Goal: Task Accomplishment & Management: Manage account settings

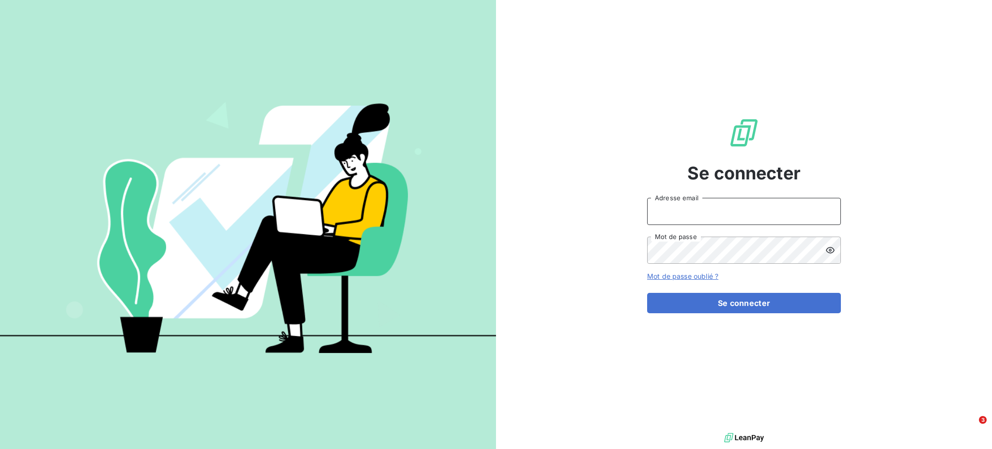
drag, startPoint x: 677, startPoint y: 210, endPoint x: 691, endPoint y: 217, distance: 16.0
click at [677, 210] on input "Adresse email" at bounding box center [744, 211] width 194 height 27
type input "[PERSON_NAME][EMAIL_ADDRESS][DOMAIN_NAME]"
click at [647, 293] on button "Se connecter" at bounding box center [744, 303] width 194 height 20
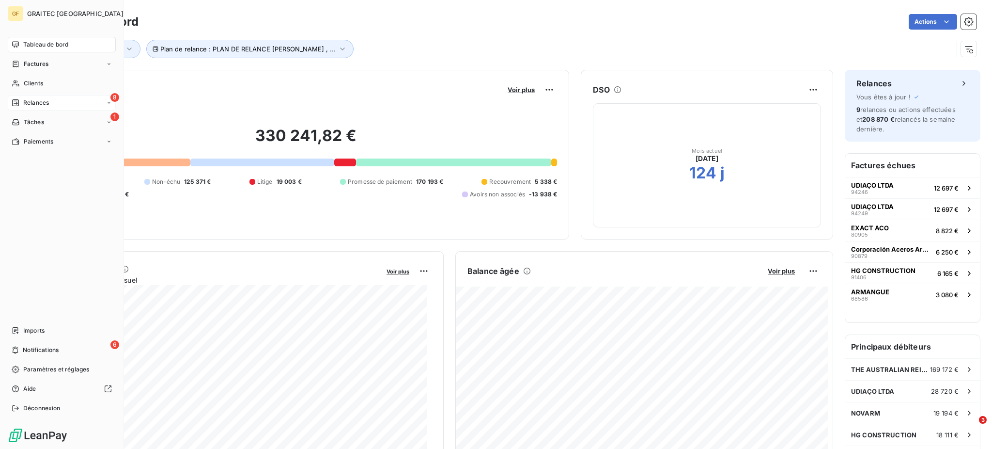
click at [32, 101] on span "Relances" at bounding box center [36, 102] width 26 height 9
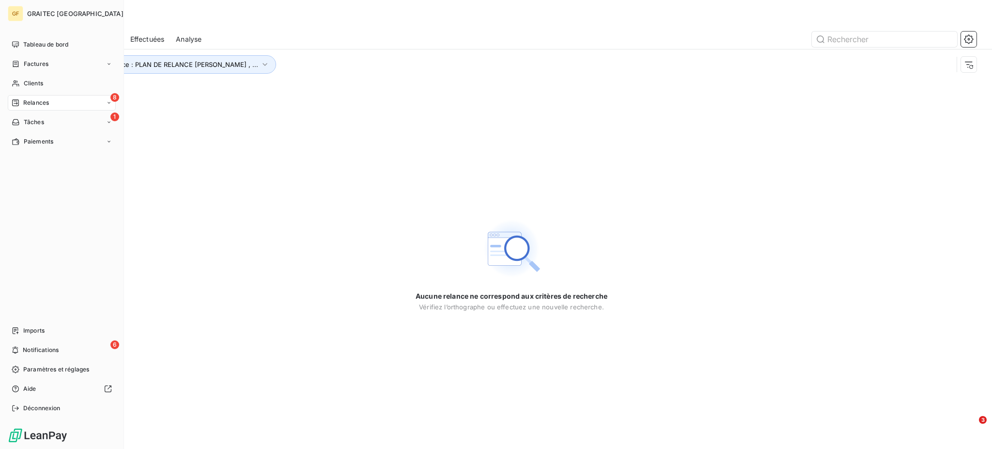
click at [30, 103] on span "Relances" at bounding box center [36, 102] width 26 height 9
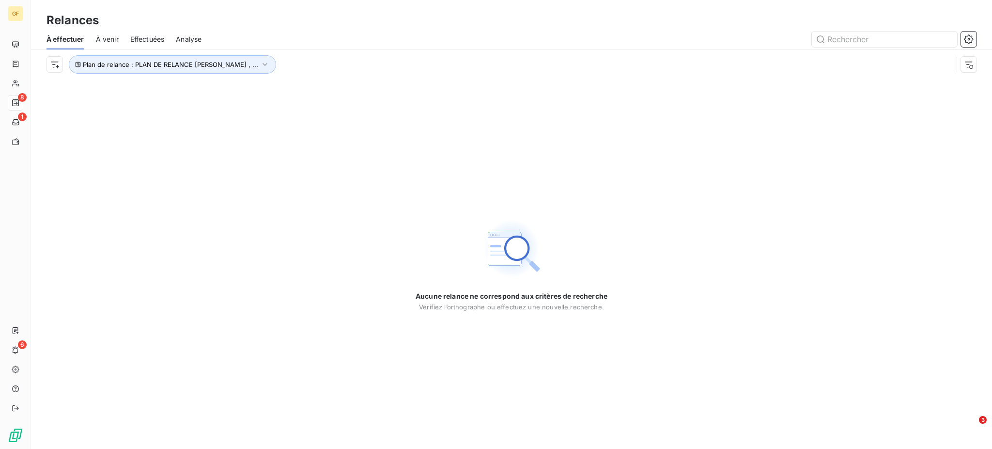
click at [94, 38] on div "À effectuer À venir Effectuées Analyse" at bounding box center [511, 39] width 961 height 20
click at [100, 37] on span "À venir" at bounding box center [107, 39] width 23 height 10
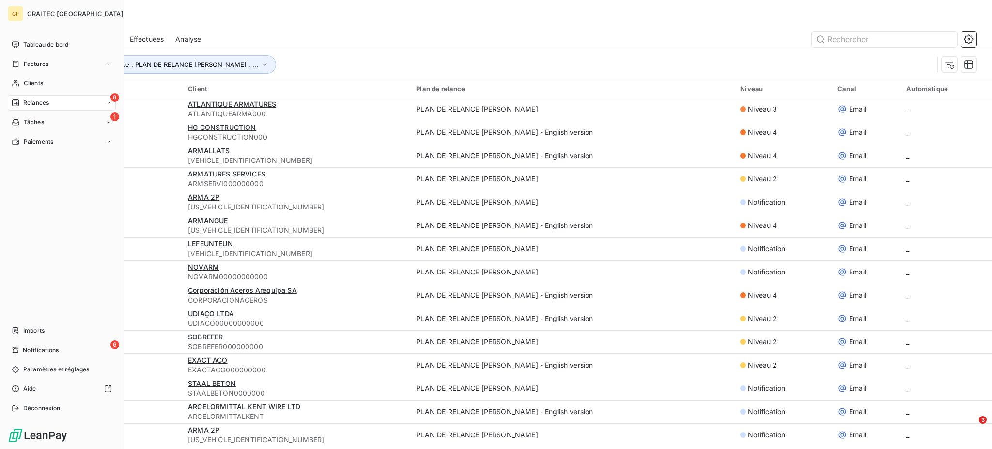
click at [34, 106] on span "Relances" at bounding box center [36, 102] width 26 height 9
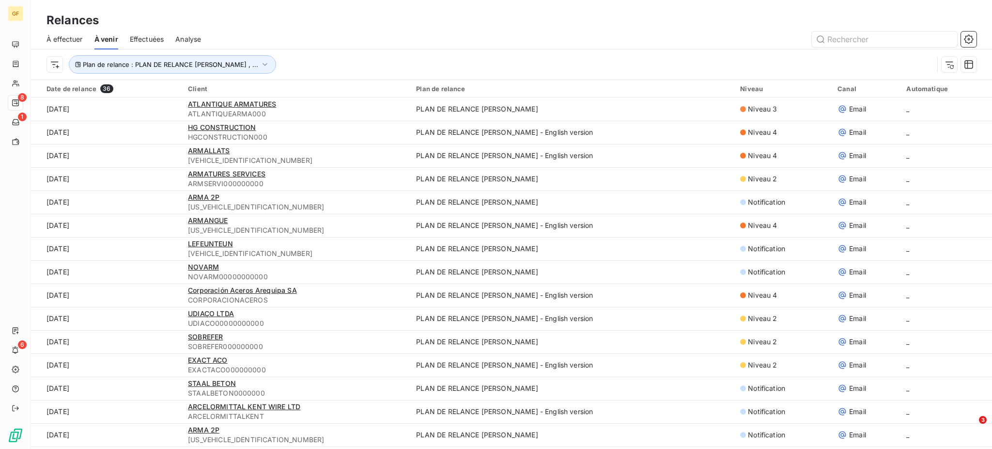
click at [61, 34] on span "À effectuer" at bounding box center [65, 39] width 36 height 10
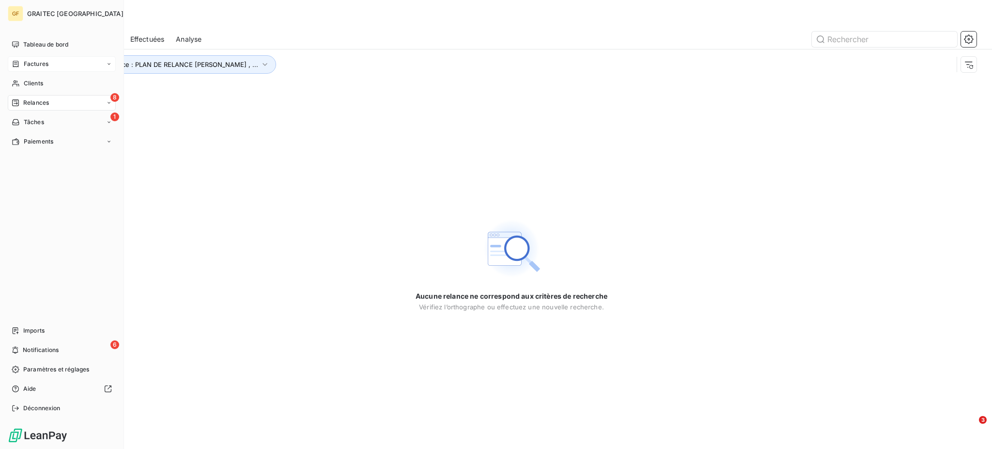
click at [26, 64] on span "Factures" at bounding box center [36, 64] width 25 height 9
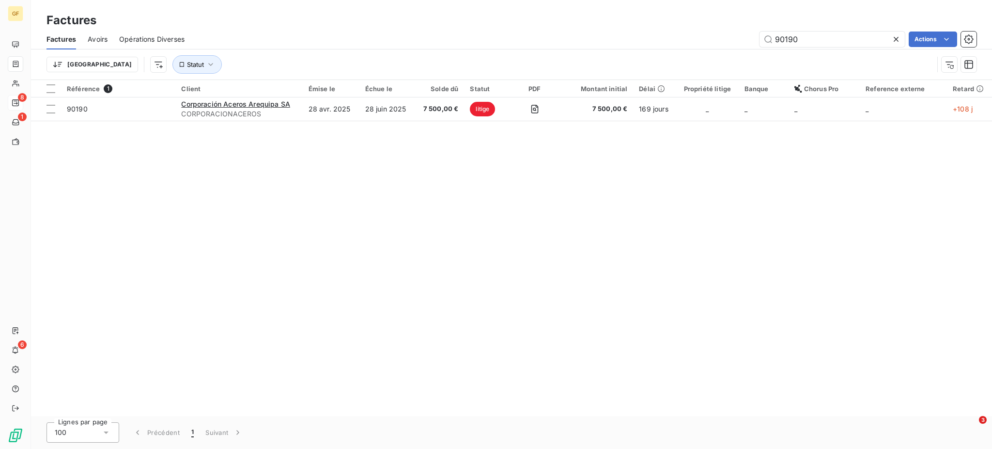
drag, startPoint x: 816, startPoint y: 42, endPoint x: 703, endPoint y: 30, distance: 114.0
click at [703, 30] on div "Factures Avoirs Opérations Diverses 90190 Actions" at bounding box center [511, 39] width 961 height 20
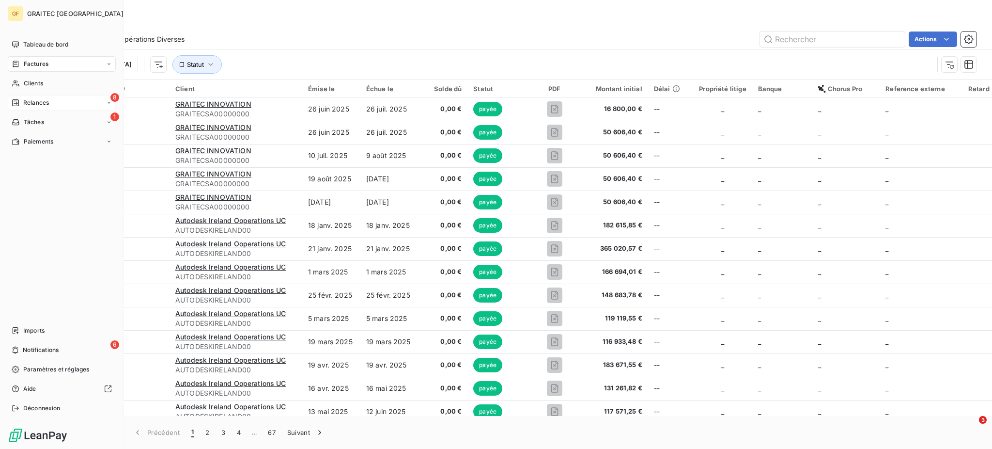
click at [35, 63] on span "Factures" at bounding box center [36, 64] width 25 height 9
click at [41, 141] on span "Clients" at bounding box center [33, 141] width 19 height 9
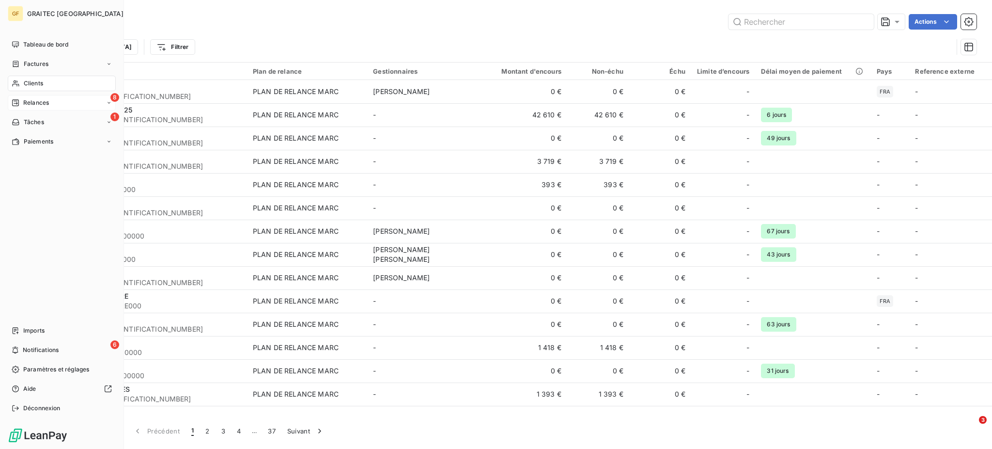
click at [48, 100] on span "Relances" at bounding box center [36, 102] width 26 height 9
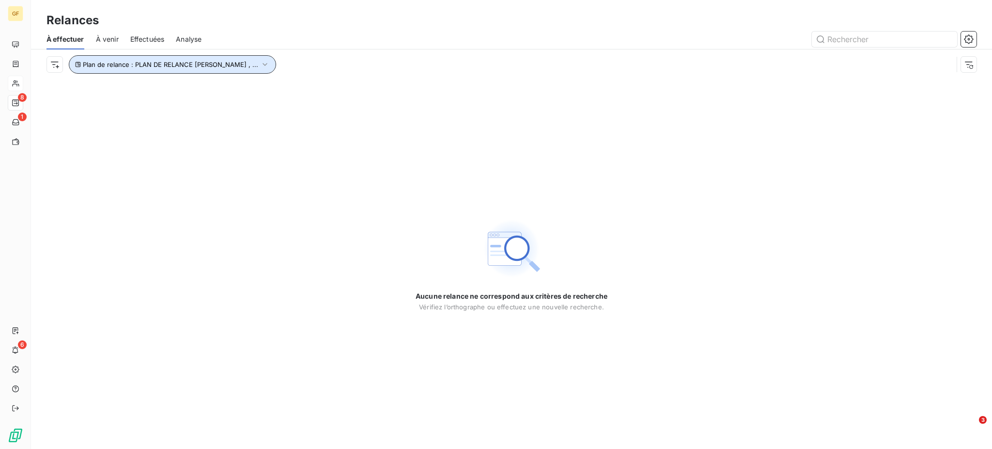
click at [163, 64] on span "Plan de relance : PLAN DE RELANCE [PERSON_NAME] , ..." at bounding box center [170, 65] width 175 height 8
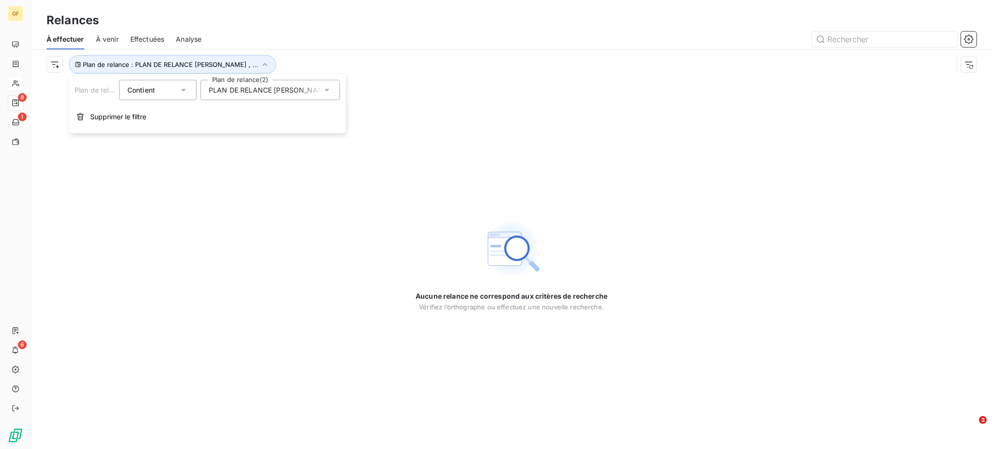
click at [328, 91] on icon at bounding box center [327, 90] width 10 height 10
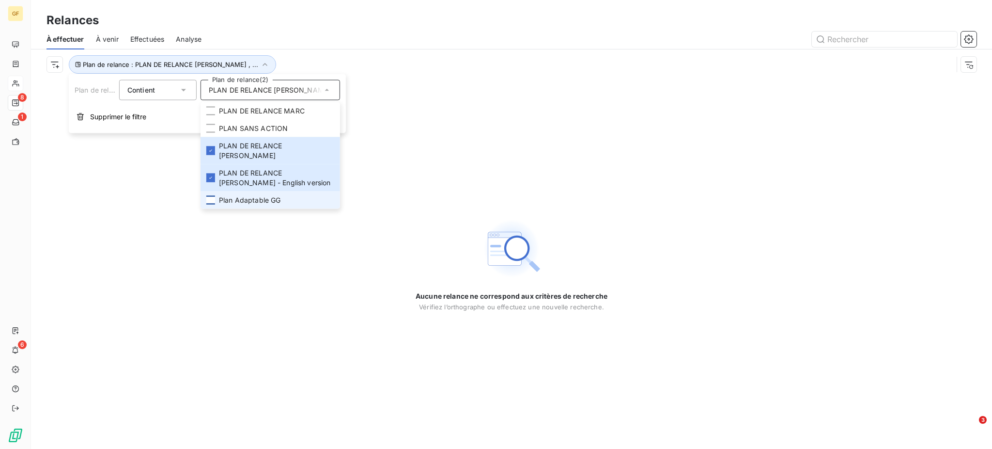
click at [210, 196] on div at bounding box center [210, 200] width 9 height 9
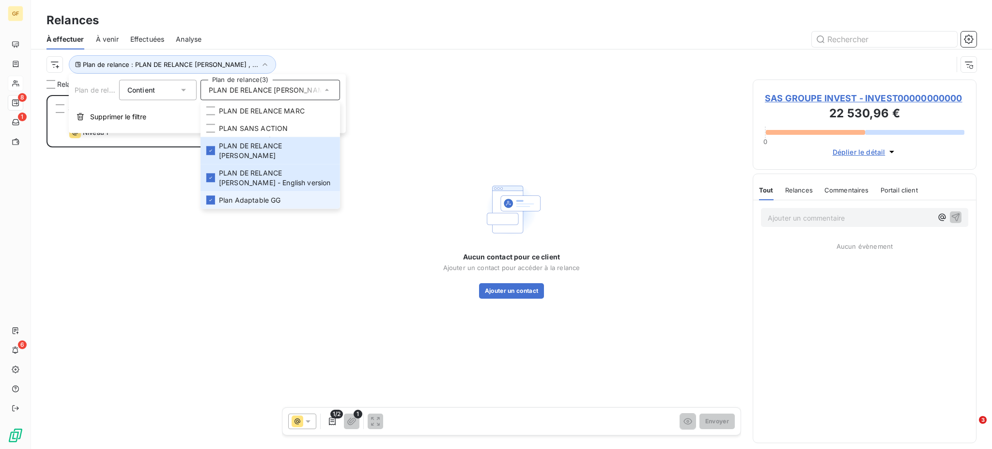
scroll to position [344, 214]
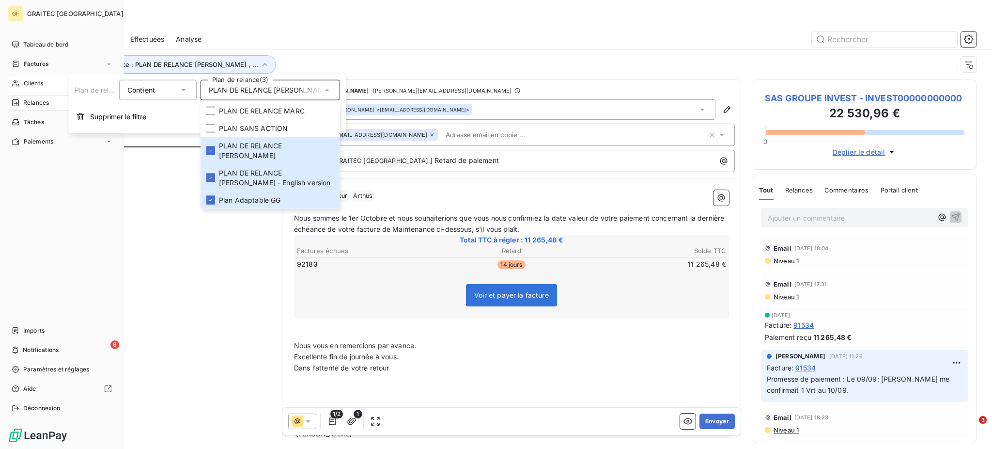
click at [33, 84] on span "Clients" at bounding box center [33, 83] width 19 height 9
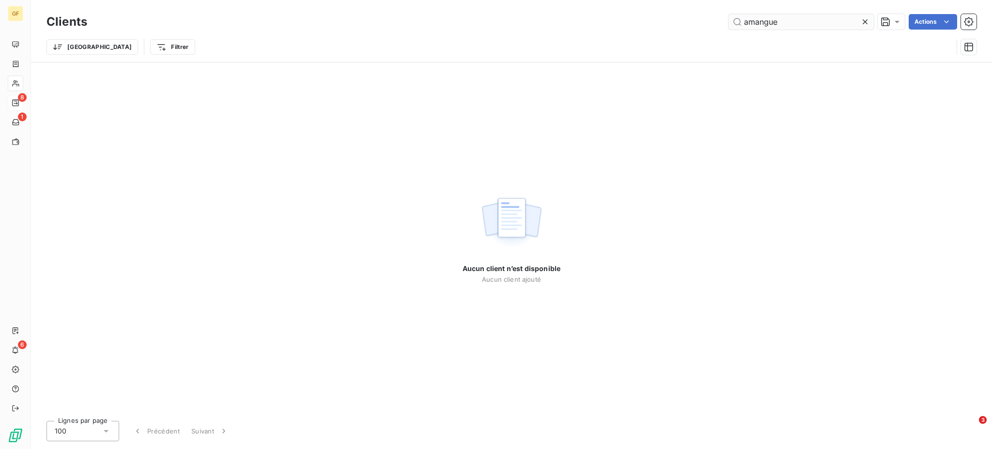
drag, startPoint x: 805, startPoint y: 18, endPoint x: 729, endPoint y: 27, distance: 76.1
click at [729, 27] on input "amangue" at bounding box center [801, 22] width 145 height 16
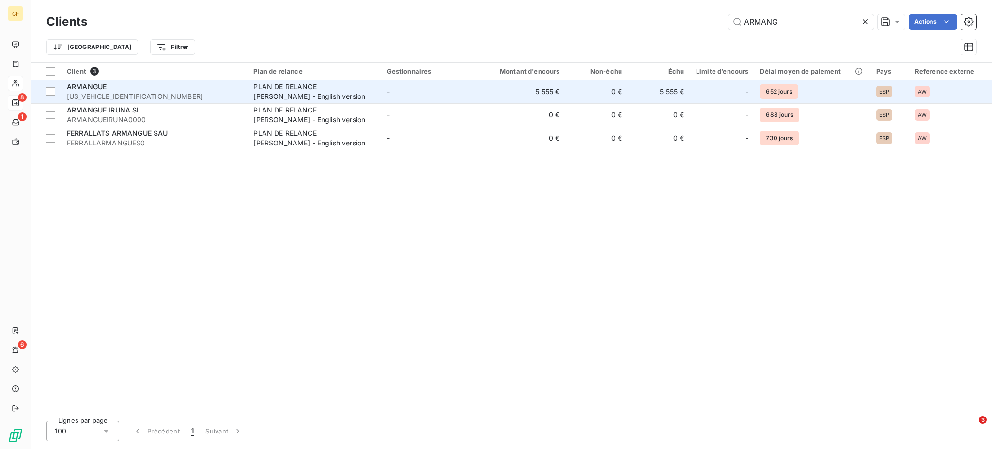
type input "ARMANG"
click at [295, 91] on div "PLAN DE RELANCE [PERSON_NAME] - English version" at bounding box center [313, 91] width 121 height 19
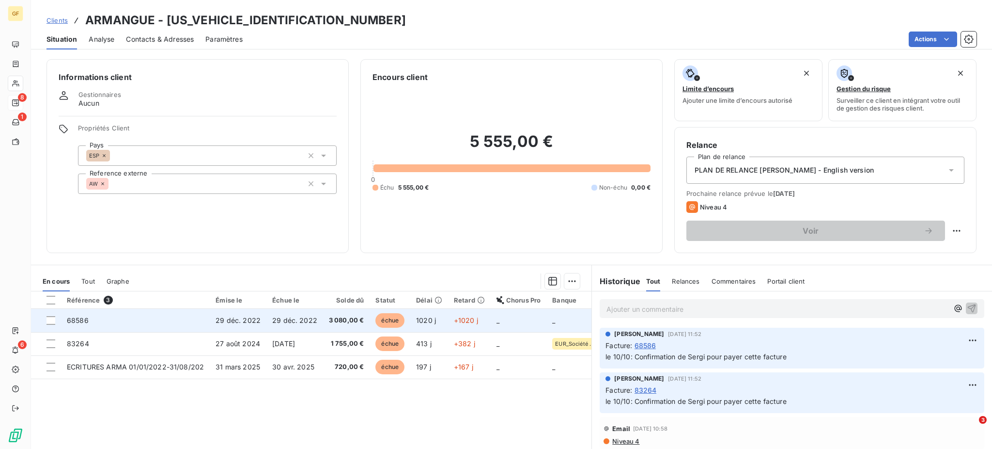
click at [335, 325] on span "3 080,00 €" at bounding box center [346, 320] width 35 height 10
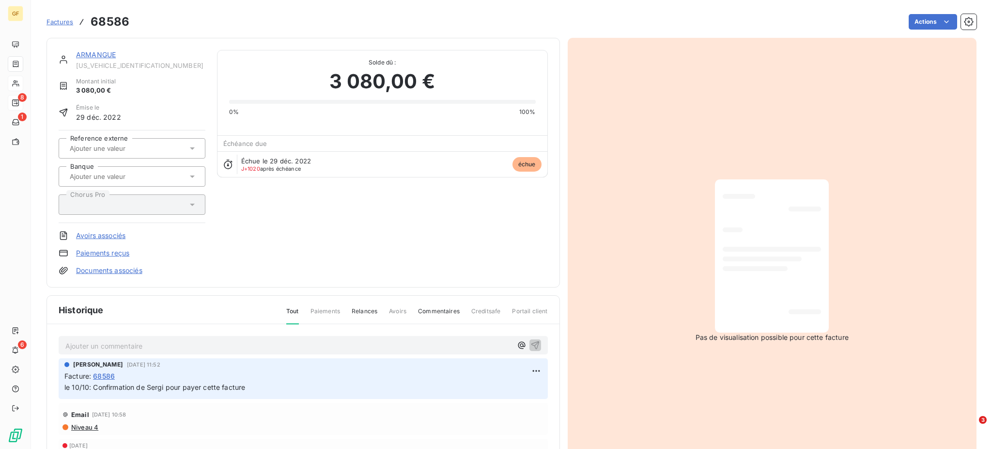
click at [112, 336] on div "Ajouter un commentaire ﻿" at bounding box center [303, 345] width 489 height 19
click at [106, 346] on p "Ajouter un commentaire ﻿" at bounding box center [288, 346] width 447 height 12
drag, startPoint x: 182, startPoint y: 345, endPoint x: 59, endPoint y: 336, distance: 123.4
click at [59, 336] on div "Paiement reçu le [DATE]" at bounding box center [303, 345] width 489 height 18
copy span "Paiement reçu le [DATE]"
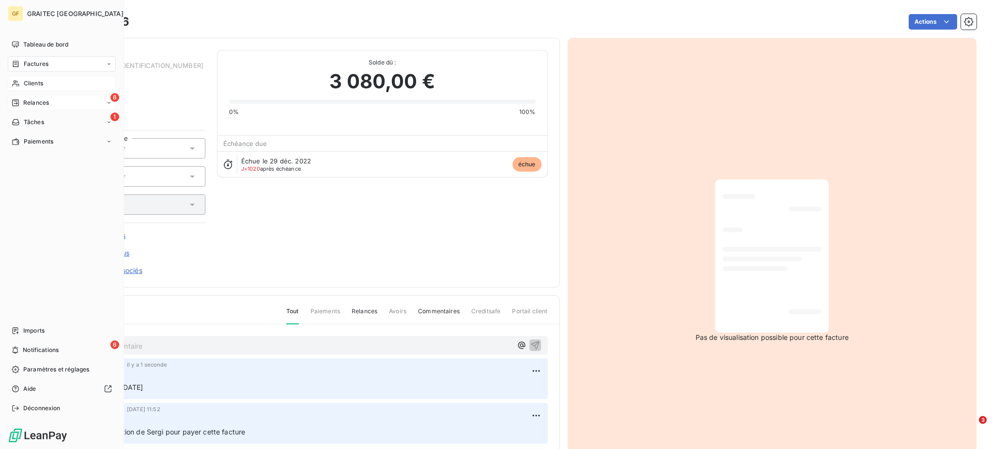
click at [34, 64] on span "Factures" at bounding box center [36, 64] width 25 height 9
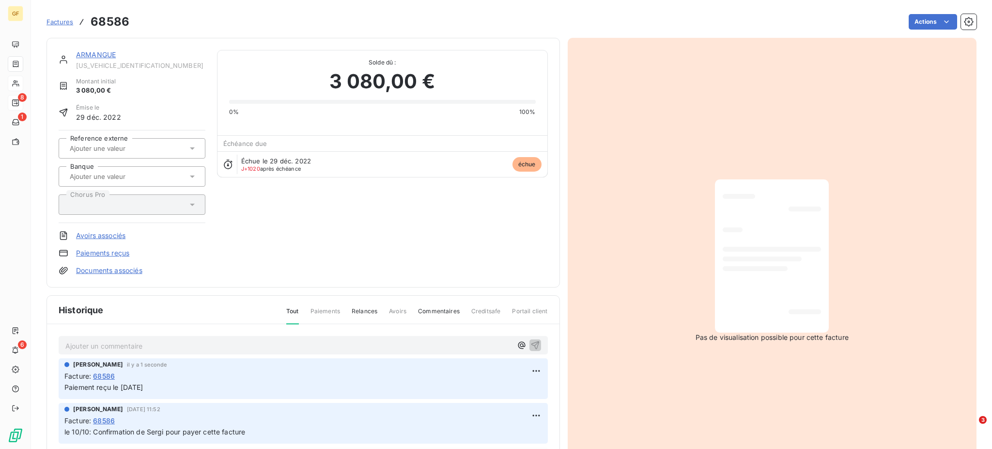
click at [59, 20] on span "Factures" at bounding box center [60, 22] width 27 height 8
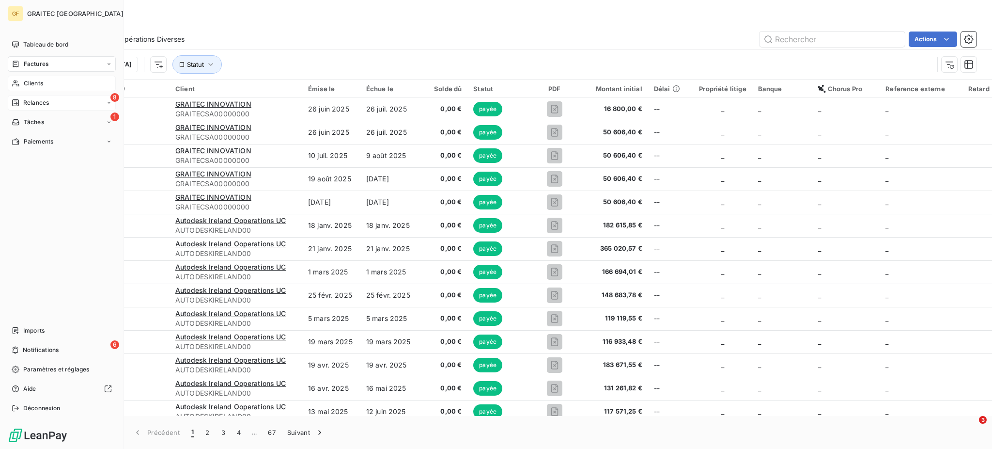
click at [31, 82] on span "Clients" at bounding box center [33, 83] width 19 height 9
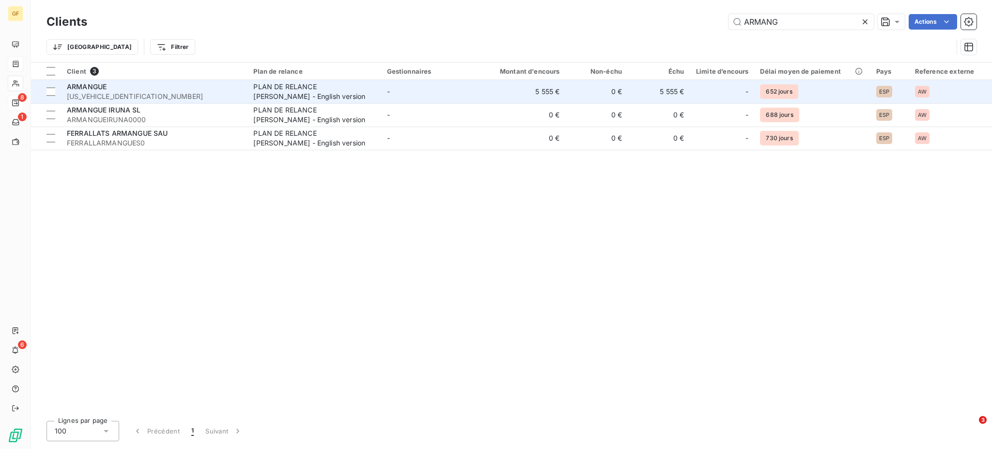
click at [303, 89] on div "PLAN DE RELANCE [PERSON_NAME] - English version" at bounding box center [313, 91] width 121 height 19
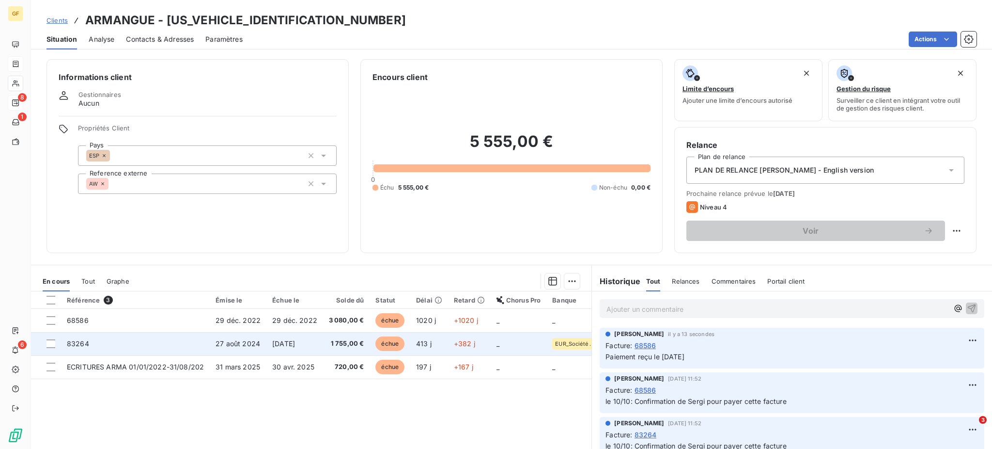
click at [340, 344] on span "1 755,00 €" at bounding box center [346, 344] width 35 height 10
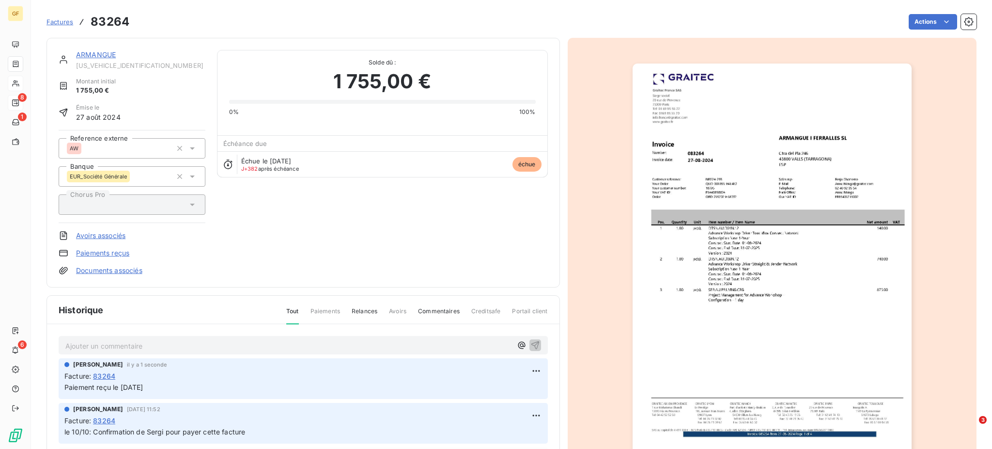
click at [63, 25] on span "Factures" at bounding box center [60, 22] width 27 height 8
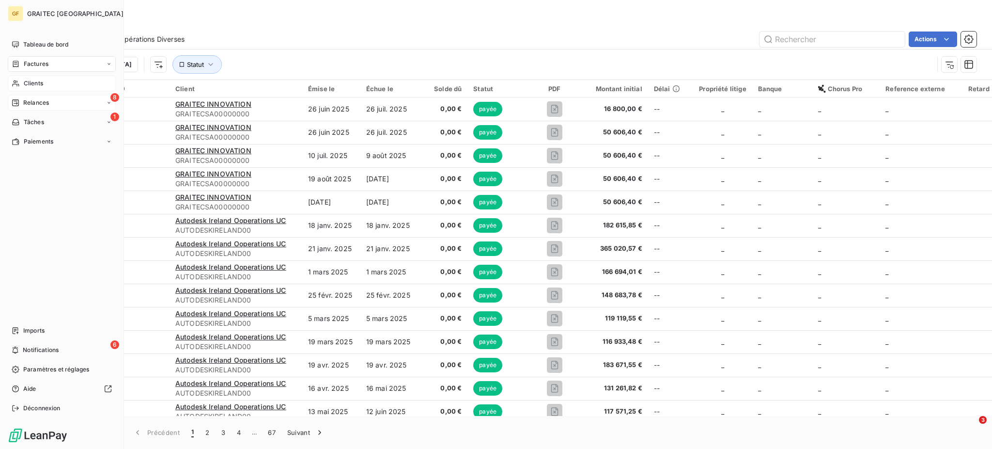
click at [30, 83] on span "Clients" at bounding box center [33, 83] width 19 height 9
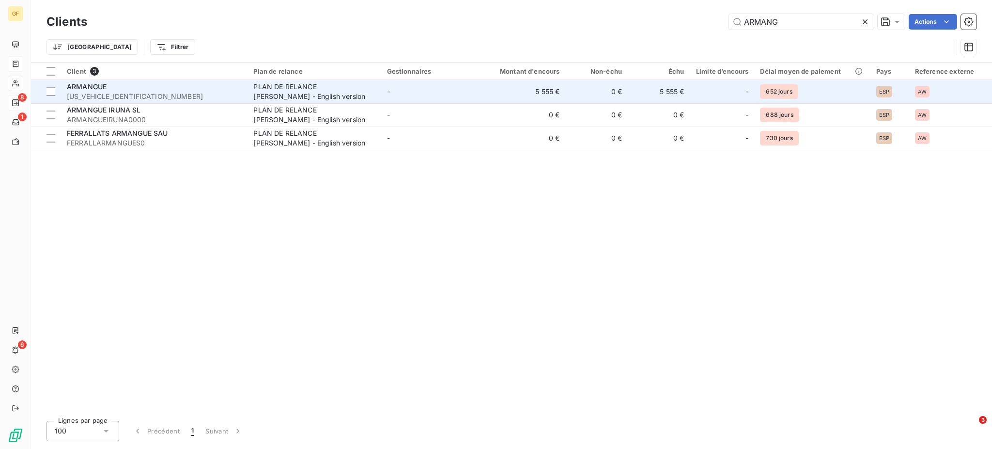
click at [381, 85] on td "PLAN DE RELANCE [PERSON_NAME] - English version" at bounding box center [314, 91] width 133 height 23
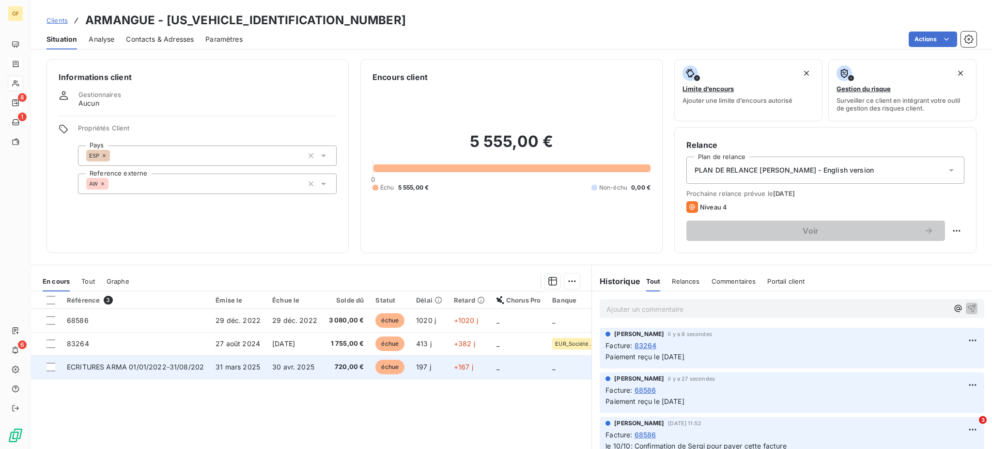
click at [347, 362] on span "720,00 €" at bounding box center [346, 367] width 35 height 10
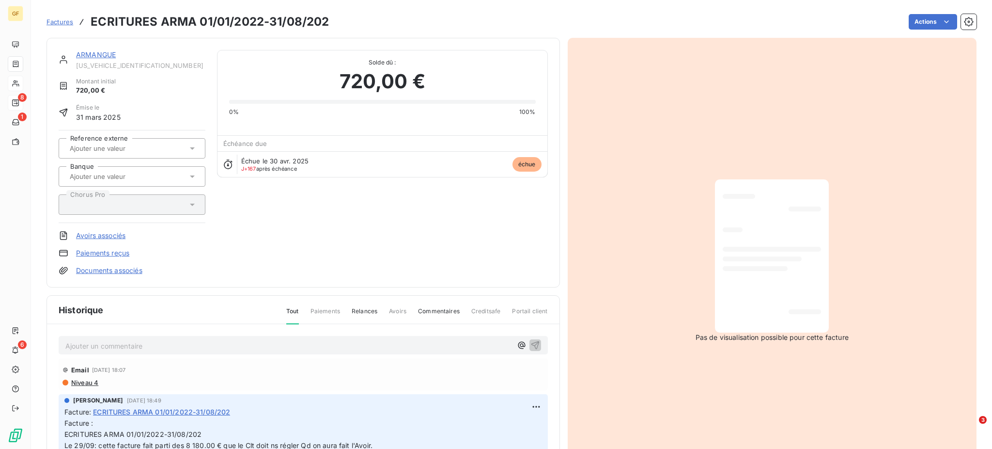
drag, startPoint x: 81, startPoint y: 342, endPoint x: 69, endPoint y: 345, distance: 13.2
click at [69, 345] on p "Ajouter un commentaire ﻿" at bounding box center [288, 346] width 447 height 12
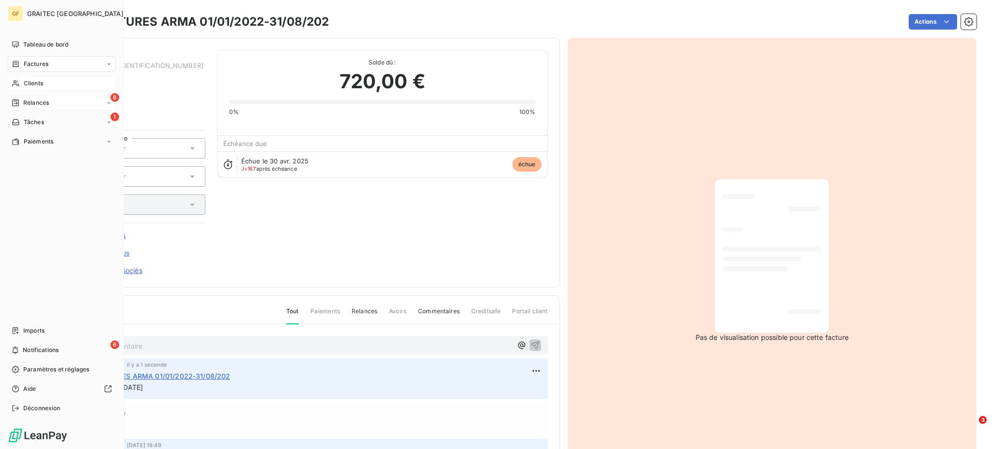
click at [27, 81] on span "Clients" at bounding box center [33, 83] width 19 height 9
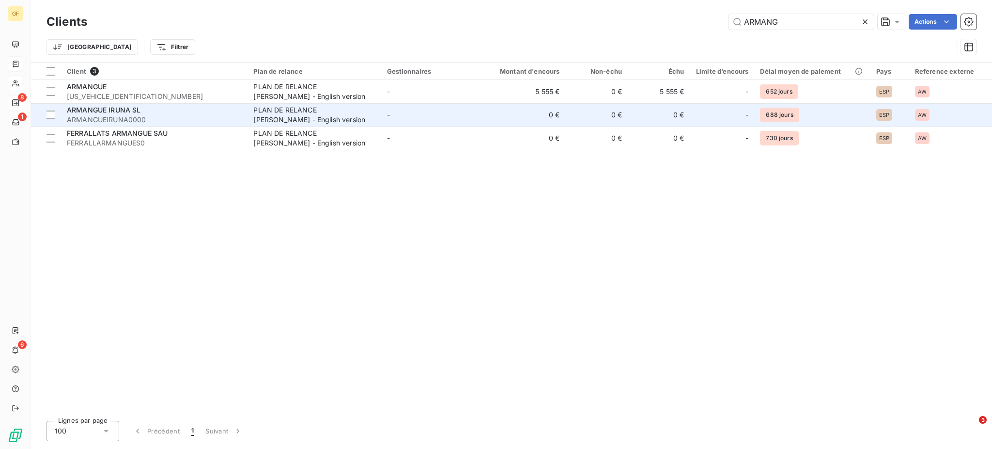
click at [299, 110] on div "PLAN DE RELANCE [PERSON_NAME] - English version" at bounding box center [313, 114] width 121 height 19
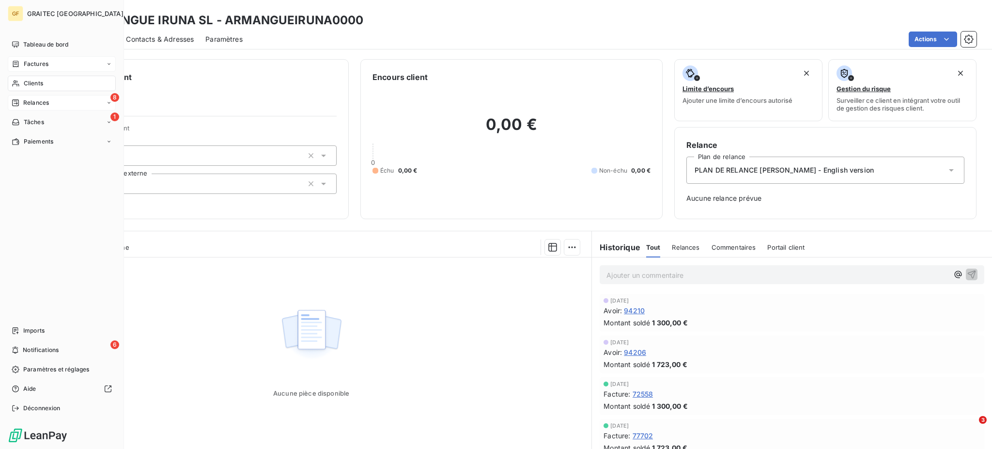
click at [33, 85] on span "Clients" at bounding box center [33, 83] width 19 height 9
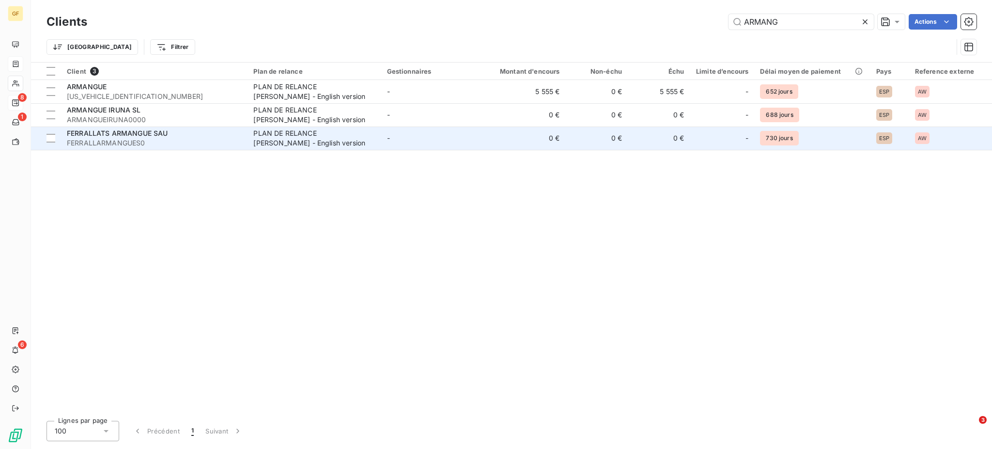
click at [174, 136] on div "FERRALLATS ARMANGUE SAU" at bounding box center [154, 133] width 175 height 10
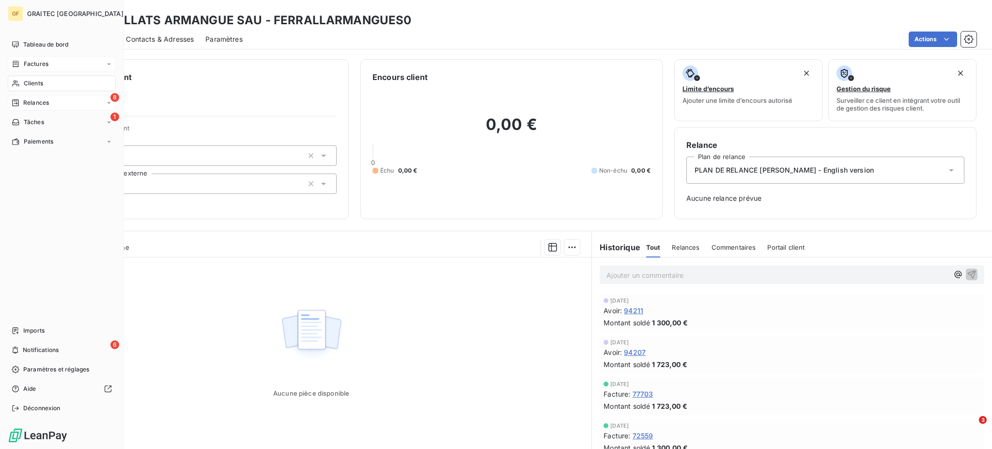
click at [30, 86] on span "Clients" at bounding box center [33, 83] width 19 height 9
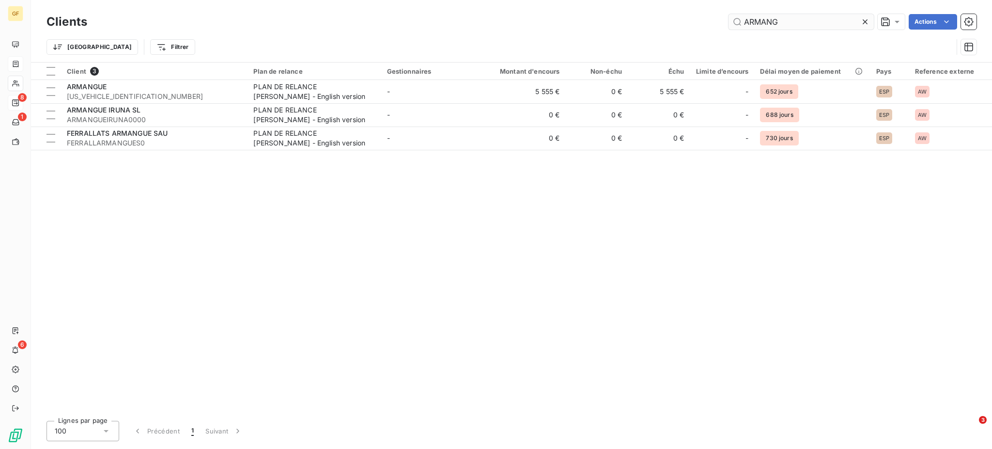
drag, startPoint x: 798, startPoint y: 23, endPoint x: 743, endPoint y: 25, distance: 55.8
click at [743, 25] on input "ARMANG" at bounding box center [801, 22] width 145 height 16
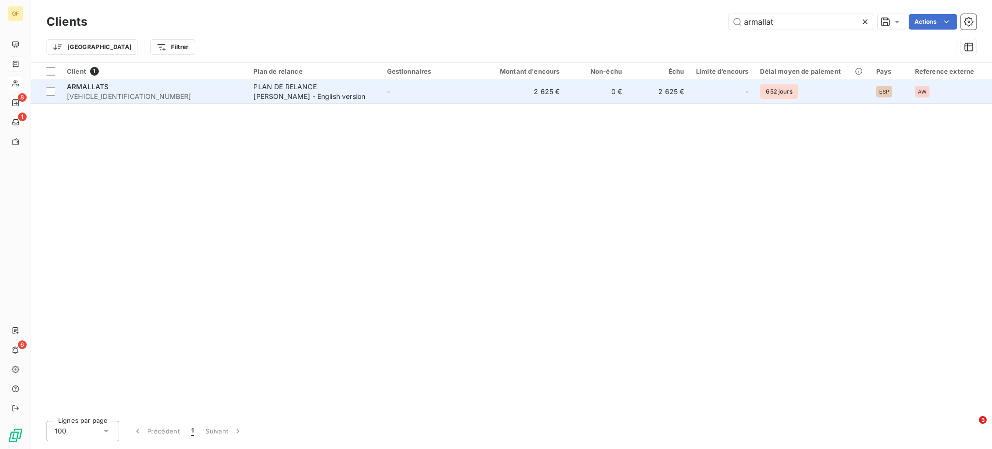
type input "armallat"
click at [259, 92] on div "PLAN DE RELANCE [PERSON_NAME] - English version" at bounding box center [313, 91] width 121 height 19
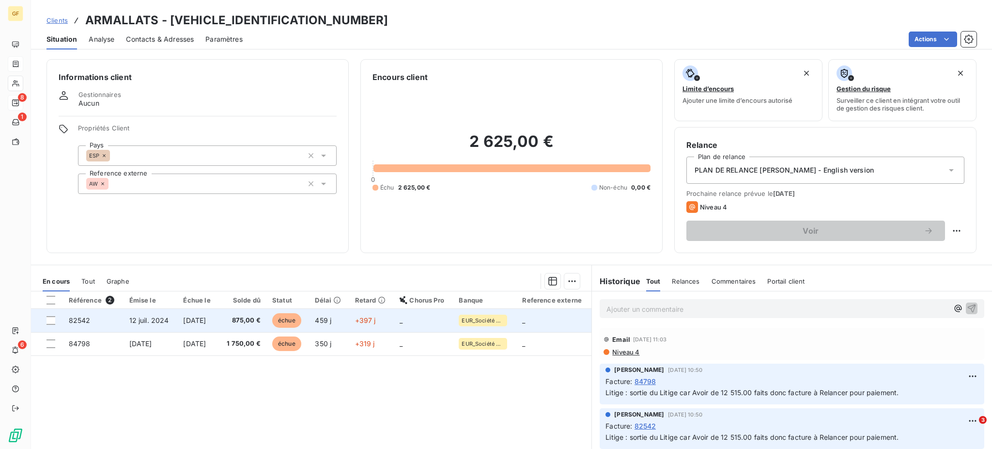
click at [250, 322] on span "875,00 €" at bounding box center [242, 320] width 36 height 10
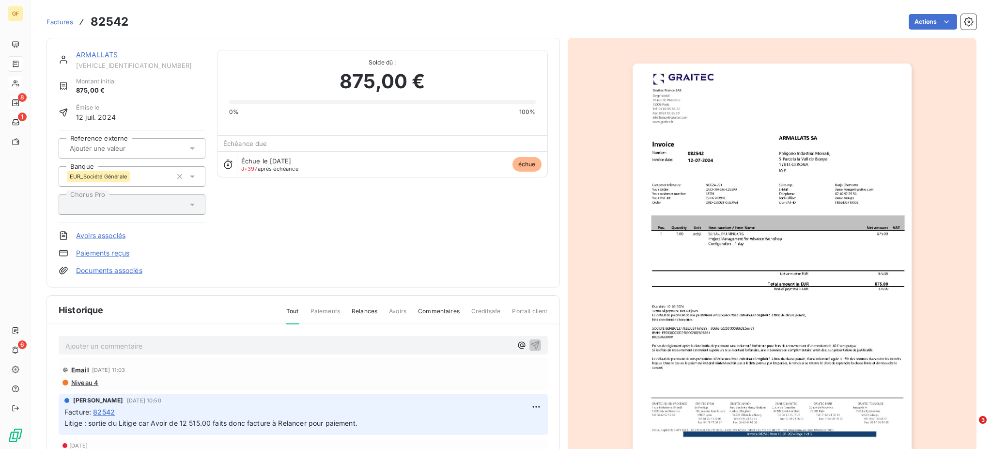
click at [88, 346] on p "Ajouter un commentaire ﻿" at bounding box center [288, 346] width 447 height 12
click at [75, 345] on span "Paiement reçu le [DATE]" at bounding box center [104, 345] width 78 height 8
click at [176, 345] on p "Paiement reçu le [DATE]" at bounding box center [288, 345] width 447 height 11
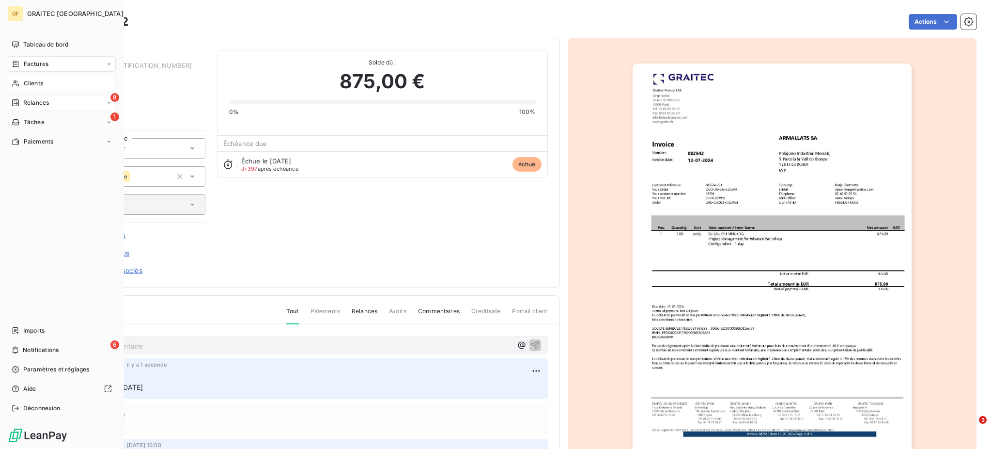
click at [32, 82] on span "Clients" at bounding box center [33, 83] width 19 height 9
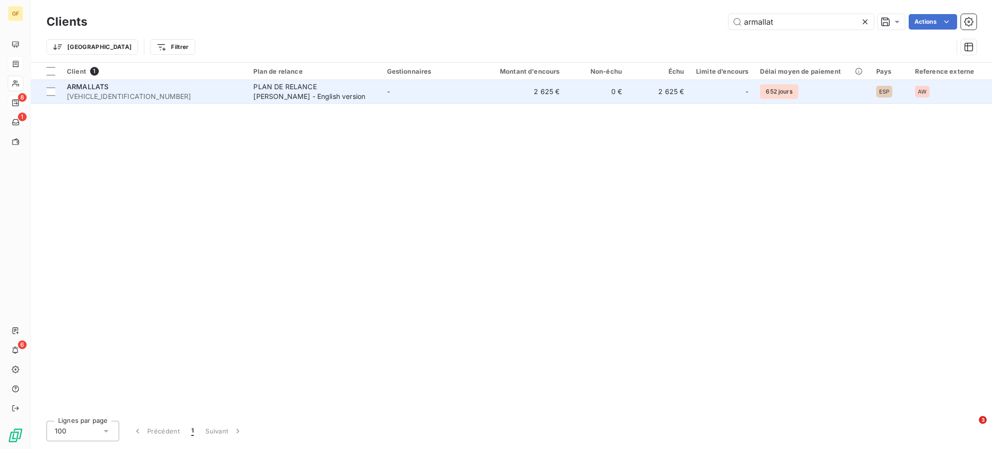
click at [253, 98] on td "PLAN DE RELANCE [PERSON_NAME] - English version" at bounding box center [314, 91] width 133 height 23
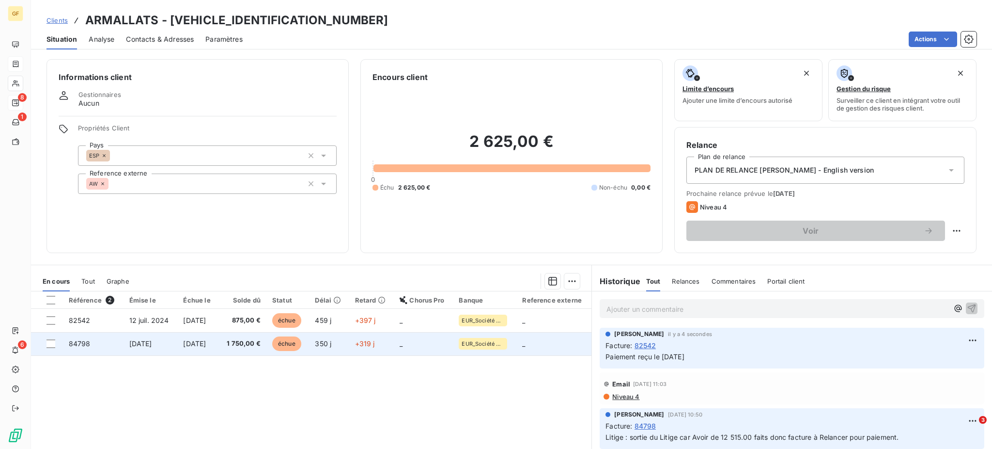
click at [259, 341] on span "1 750,00 €" at bounding box center [242, 344] width 36 height 10
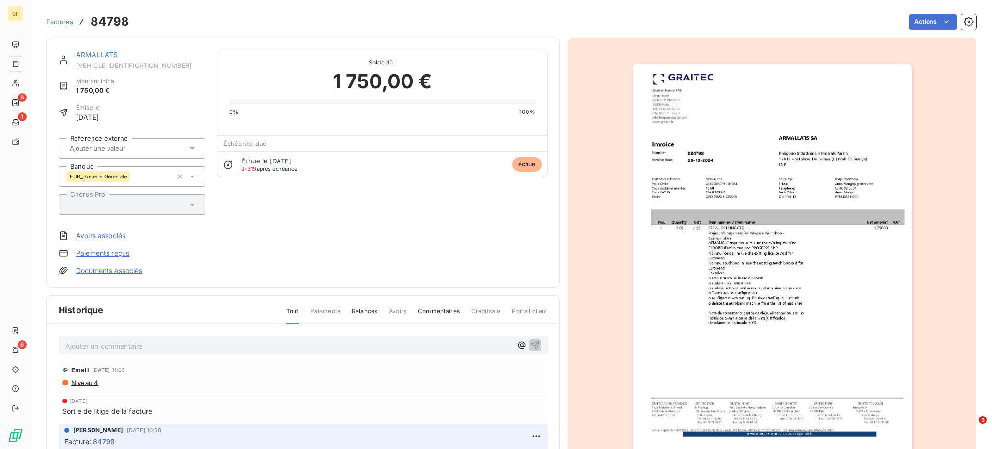
click at [136, 340] on p "Ajouter un commentaire ﻿" at bounding box center [288, 346] width 447 height 12
